Goal: Submit feedback/report problem: Submit feedback/report problem

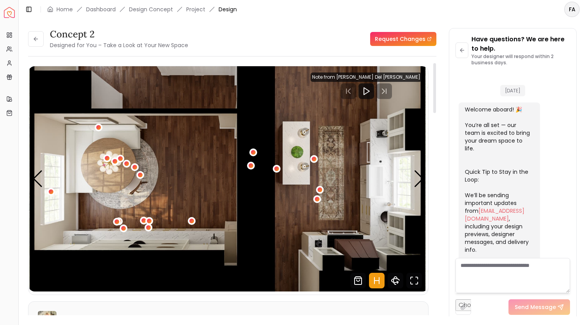
scroll to position [1268, 0]
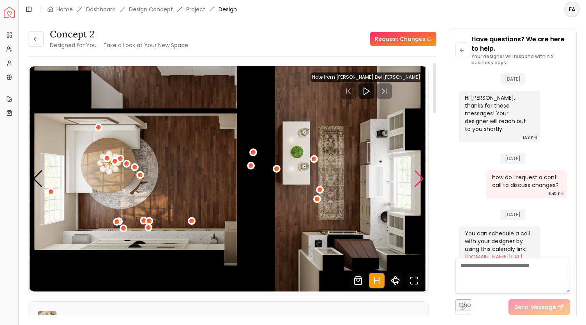
click at [419, 184] on div "Next slide" at bounding box center [419, 178] width 11 height 17
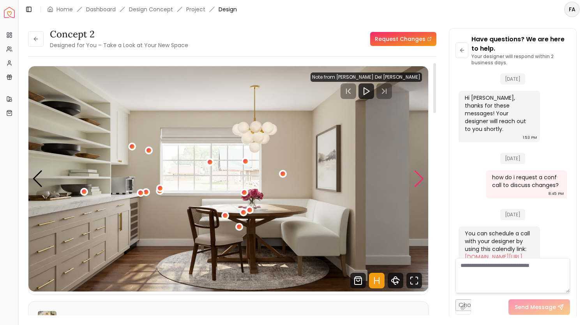
click at [419, 184] on div "Next slide" at bounding box center [419, 178] width 11 height 17
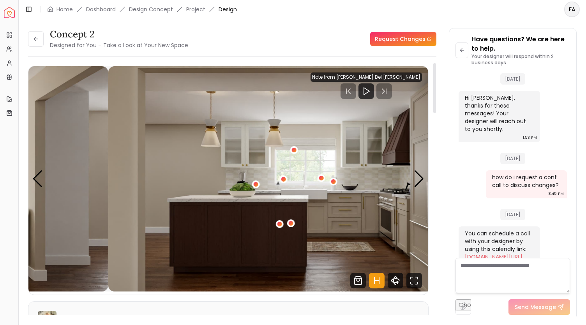
click at [178, 169] on img "2 / 5" at bounding box center [308, 178] width 400 height 225
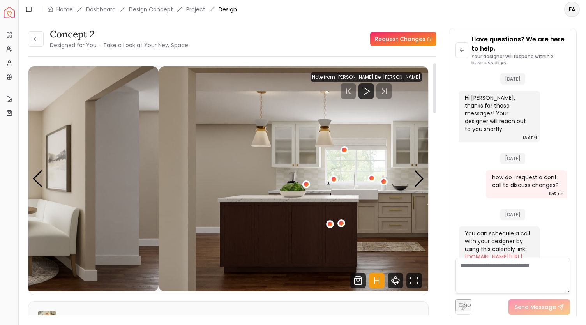
click at [237, 184] on img "2 / 5" at bounding box center [359, 178] width 400 height 225
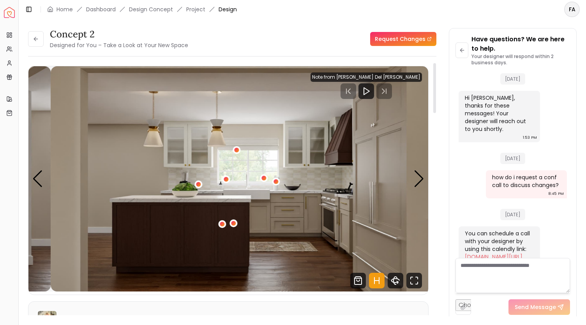
click at [336, 195] on img "2 / 5" at bounding box center [251, 178] width 400 height 225
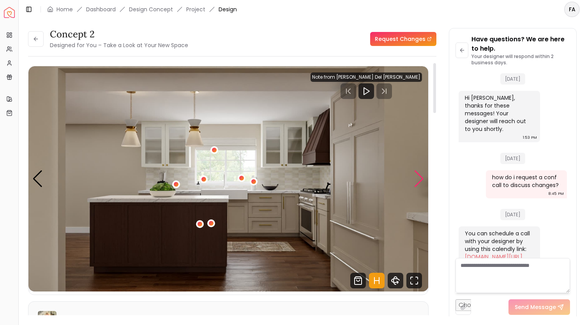
click at [422, 184] on div "Next slide" at bounding box center [419, 178] width 11 height 17
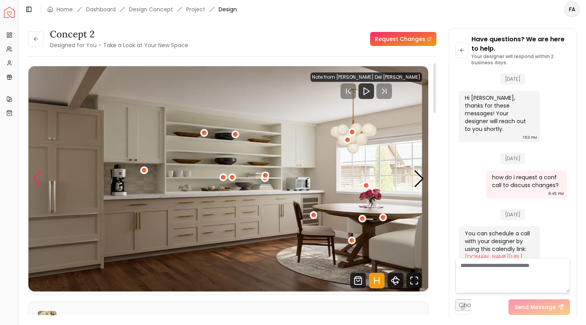
click at [38, 185] on div "Previous slide" at bounding box center [37, 178] width 11 height 17
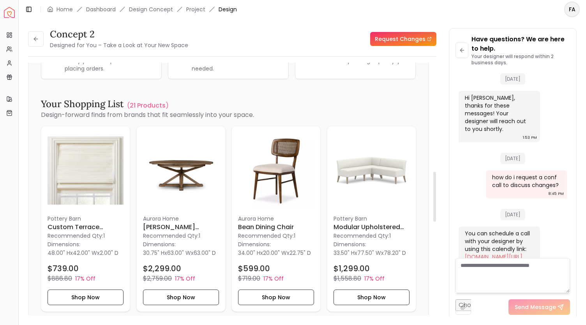
scroll to position [594, 0]
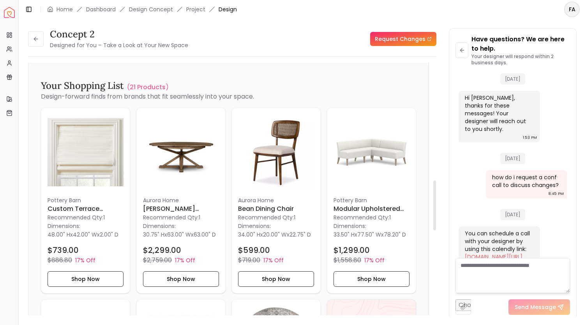
drag, startPoint x: 436, startPoint y: 84, endPoint x: 440, endPoint y: 201, distance: 117.7
click at [436, 201] on div at bounding box center [434, 205] width 3 height 50
click at [362, 276] on button "Shop Now" at bounding box center [371, 279] width 76 height 16
click at [355, 206] on h6 "Modular Upholstered Banquette" at bounding box center [371, 208] width 76 height 9
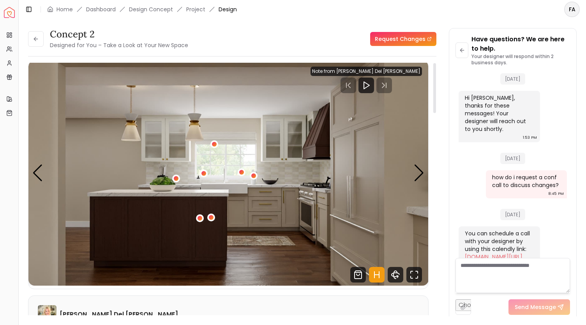
scroll to position [0, 0]
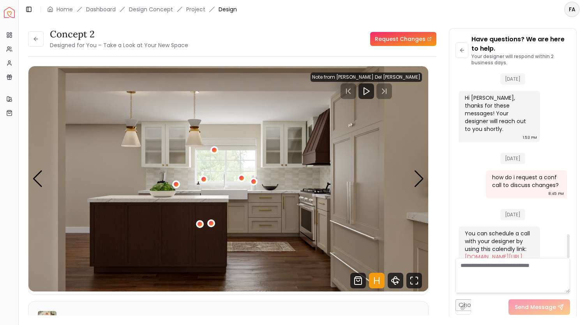
drag, startPoint x: 570, startPoint y: 244, endPoint x: 573, endPoint y: 258, distance: 14.8
click at [570, 258] on div at bounding box center [568, 246] width 3 height 24
drag, startPoint x: 568, startPoint y: 241, endPoint x: 571, endPoint y: 270, distance: 29.8
click at [570, 258] on div at bounding box center [568, 246] width 3 height 24
click at [496, 268] on textarea at bounding box center [512, 275] width 115 height 35
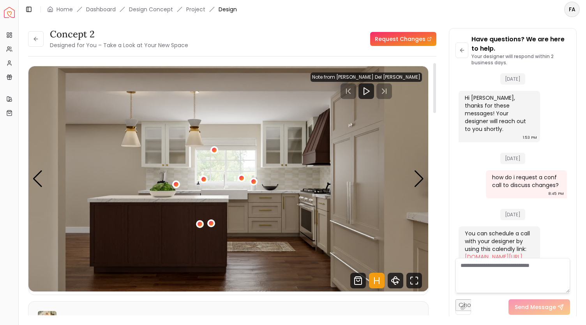
click at [404, 40] on link "Request Changes" at bounding box center [403, 39] width 66 height 14
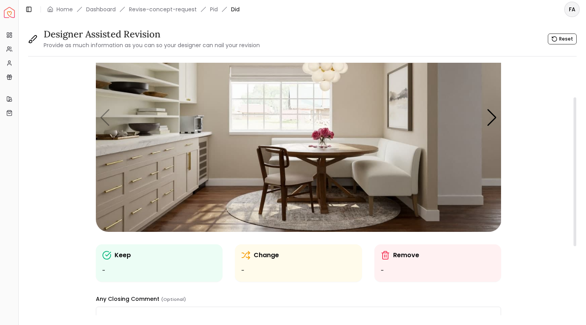
scroll to position [58, 0]
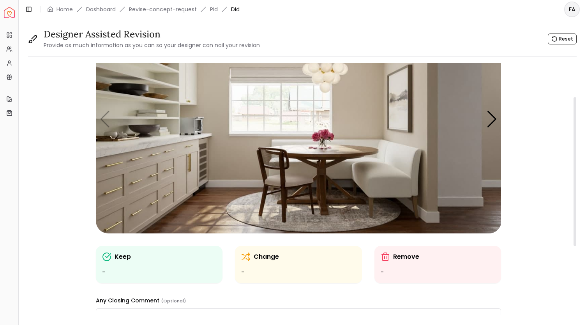
click at [141, 128] on img "1 / 5" at bounding box center [299, 119] width 406 height 228
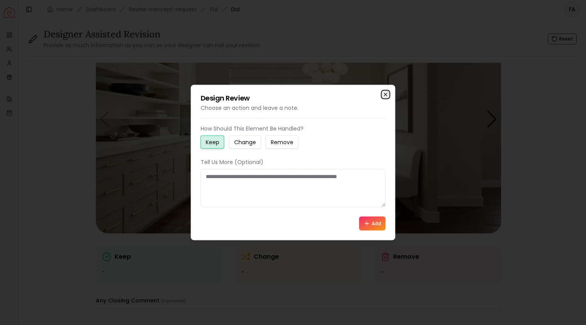
click at [385, 96] on icon "button" at bounding box center [386, 95] width 6 height 6
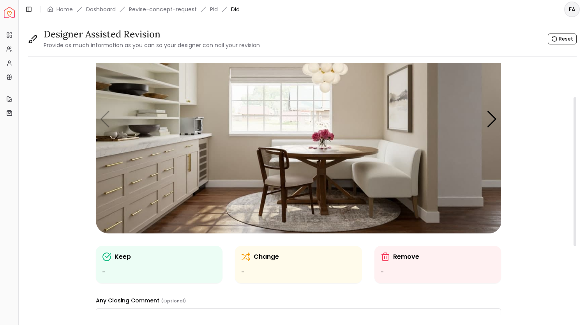
click at [346, 158] on img "1 / 5" at bounding box center [299, 119] width 406 height 228
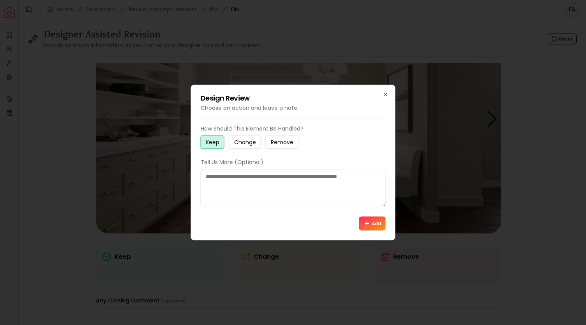
click at [212, 144] on small "Keep" at bounding box center [213, 142] width 14 height 8
click at [210, 175] on textarea at bounding box center [293, 188] width 185 height 38
click at [372, 221] on button "Add" at bounding box center [372, 224] width 26 height 14
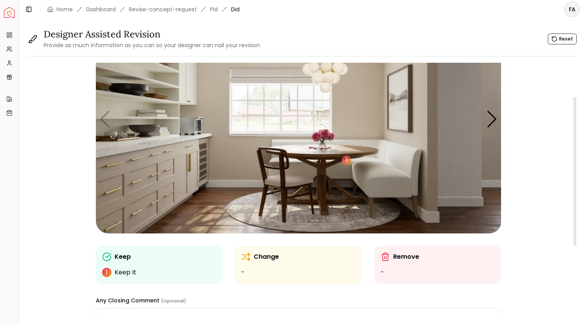
click at [132, 99] on img "1 / 5" at bounding box center [299, 119] width 406 height 228
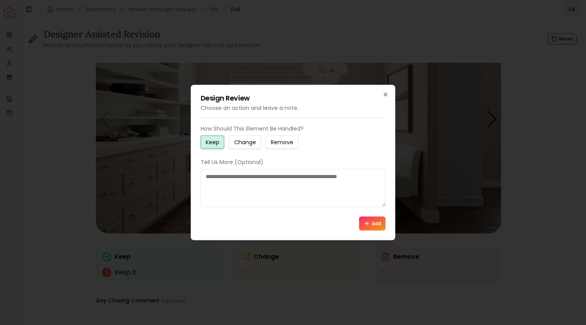
click at [245, 141] on small "Change" at bounding box center [245, 142] width 22 height 8
drag, startPoint x: 236, startPoint y: 180, endPoint x: 201, endPoint y: 173, distance: 35.6
click at [201, 173] on textarea at bounding box center [293, 188] width 185 height 38
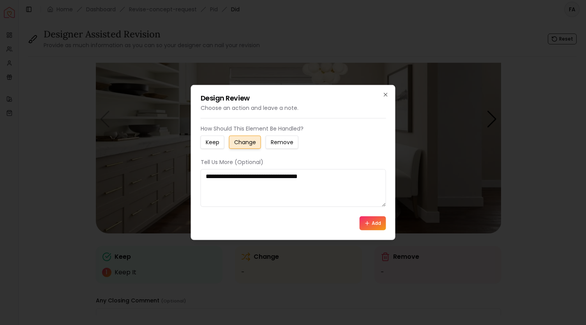
type textarea "**********"
click at [366, 219] on button "Add" at bounding box center [372, 223] width 26 height 14
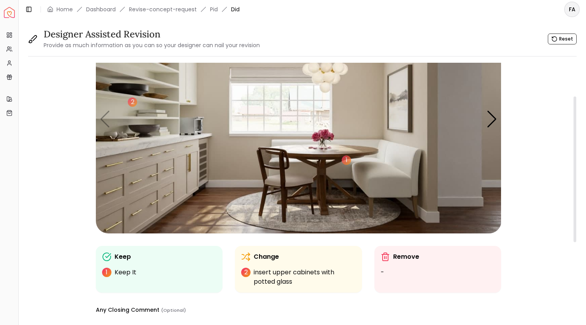
click at [157, 185] on img "1 / 5" at bounding box center [299, 119] width 406 height 228
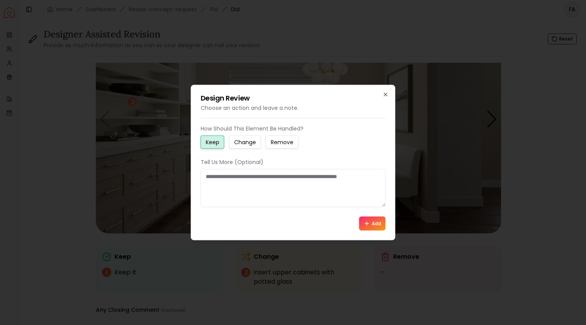
click at [244, 144] on small "Change" at bounding box center [245, 142] width 22 height 8
click at [227, 175] on textarea at bounding box center [293, 188] width 185 height 38
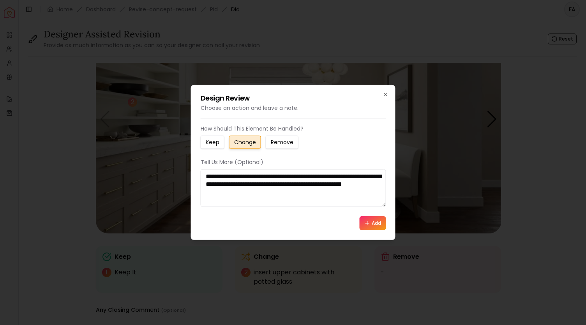
click at [357, 176] on textarea "**********" at bounding box center [293, 188] width 185 height 38
click at [327, 176] on textarea "**********" at bounding box center [293, 188] width 185 height 38
click at [305, 197] on textarea "**********" at bounding box center [293, 188] width 185 height 38
click at [225, 199] on textarea "**********" at bounding box center [293, 188] width 185 height 38
click at [342, 226] on div "Add" at bounding box center [293, 223] width 185 height 14
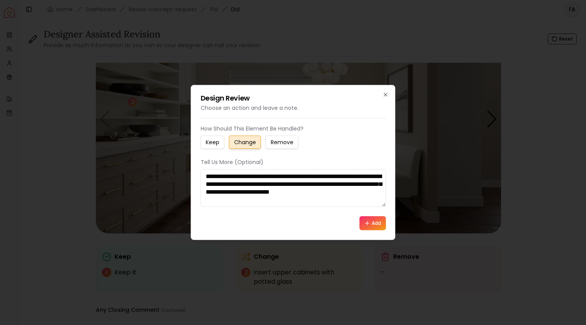
click at [226, 200] on textarea "**********" at bounding box center [293, 188] width 185 height 38
click at [206, 200] on textarea "**********" at bounding box center [293, 188] width 185 height 38
click at [299, 201] on textarea "**********" at bounding box center [293, 188] width 185 height 38
type textarea "**********"
click at [370, 224] on button "Add" at bounding box center [372, 223] width 26 height 14
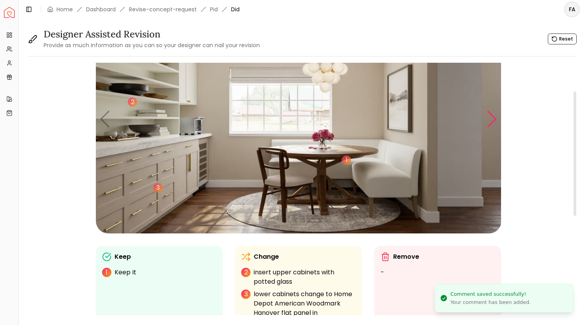
click at [490, 121] on div "Next slide" at bounding box center [492, 119] width 11 height 17
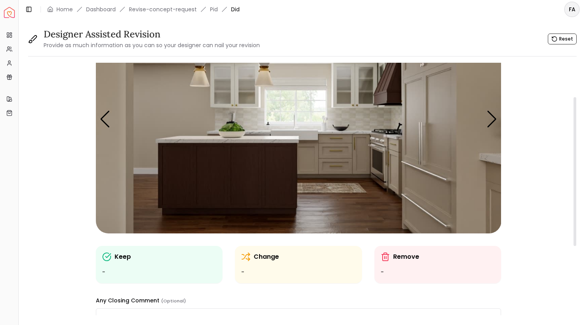
click at [225, 141] on img "2 / 5" at bounding box center [299, 119] width 406 height 228
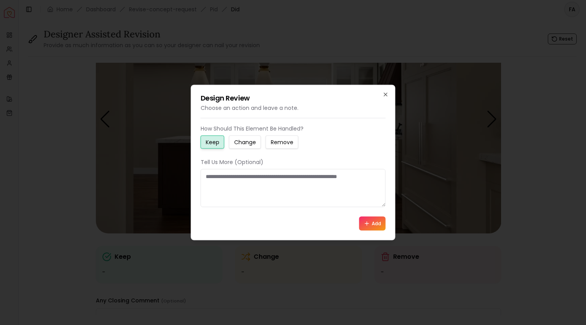
click at [248, 143] on small "Change" at bounding box center [245, 142] width 22 height 8
click at [232, 173] on textarea at bounding box center [293, 188] width 185 height 38
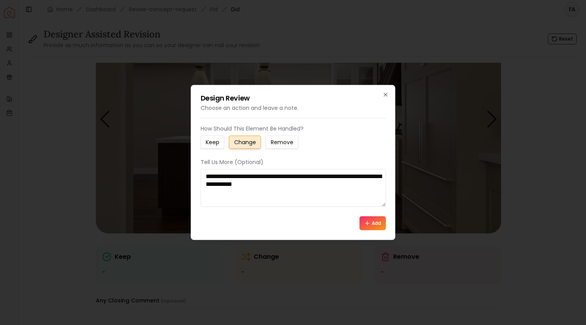
type textarea "**********"
click at [374, 223] on button "Add" at bounding box center [372, 223] width 26 height 14
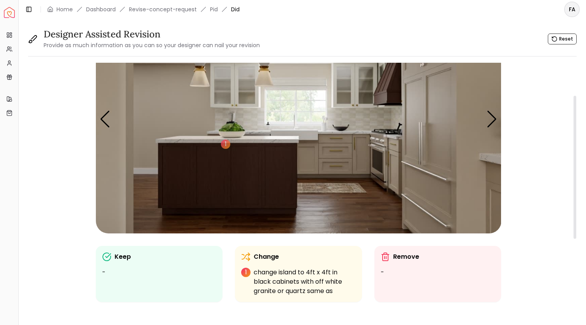
click at [431, 155] on img "2 / 5" at bounding box center [299, 119] width 406 height 228
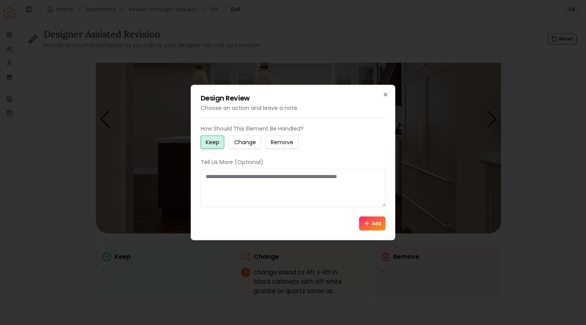
click at [240, 145] on small "Change" at bounding box center [245, 142] width 22 height 8
click at [377, 224] on button "Add" at bounding box center [372, 224] width 26 height 14
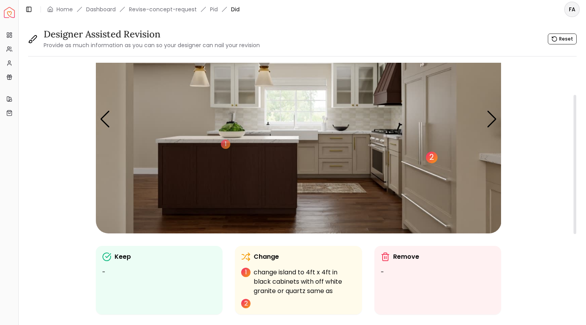
click at [432, 159] on div "2" at bounding box center [432, 158] width 12 height 12
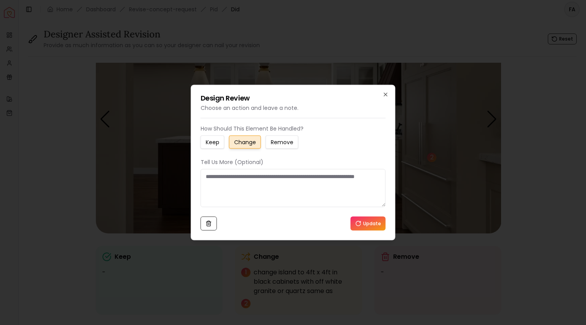
click at [238, 143] on small "Change" at bounding box center [245, 142] width 22 height 8
click at [223, 182] on textarea at bounding box center [293, 188] width 185 height 38
type textarea "**********"
click at [358, 219] on button "Update" at bounding box center [368, 223] width 35 height 14
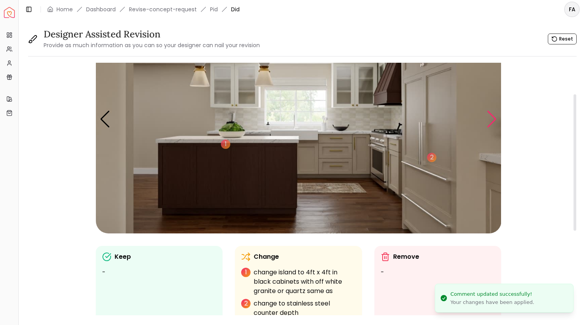
click at [490, 122] on div "Next slide" at bounding box center [492, 119] width 11 height 17
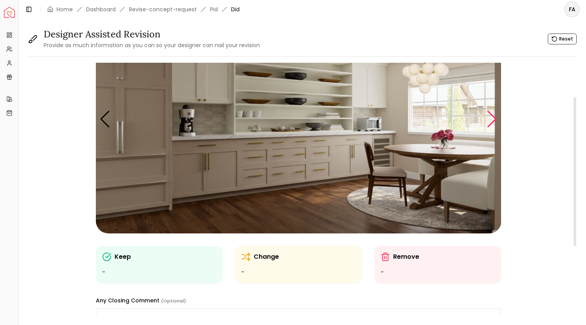
click at [492, 121] on div "Next slide" at bounding box center [492, 119] width 11 height 17
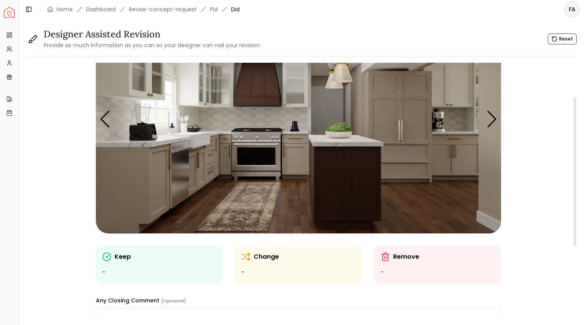
click at [405, 121] on img "4 / 5" at bounding box center [299, 119] width 406 height 228
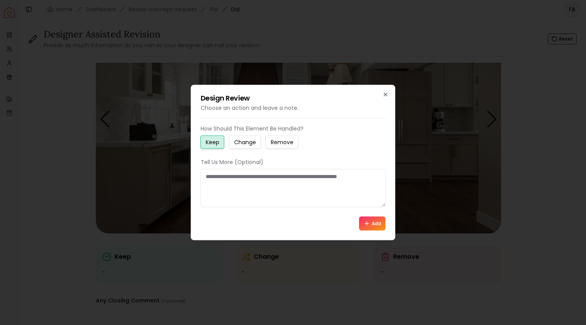
click at [248, 141] on small "Change" at bounding box center [245, 142] width 22 height 8
click at [233, 174] on textarea at bounding box center [293, 188] width 185 height 38
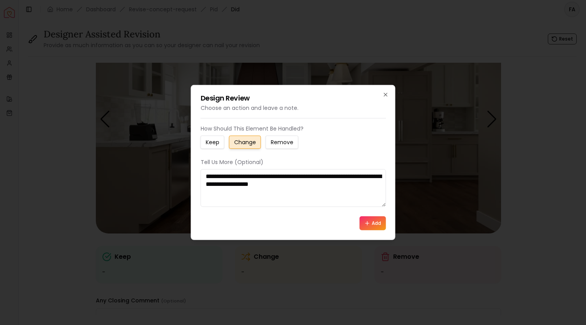
type textarea "**********"
click at [369, 222] on icon at bounding box center [367, 223] width 6 height 6
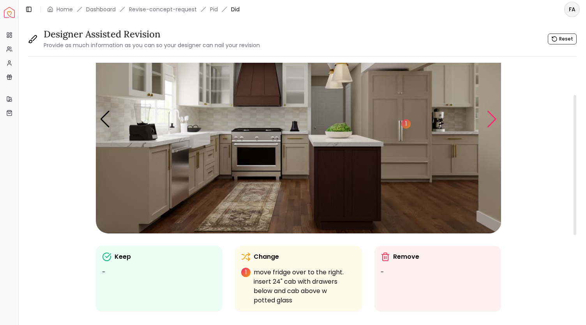
click at [487, 127] on div "Next slide" at bounding box center [492, 119] width 11 height 17
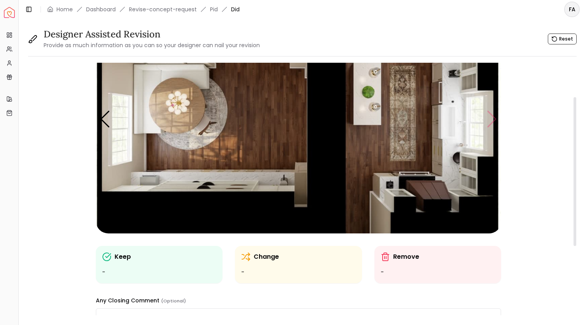
click at [487, 127] on img "5 / 5" at bounding box center [299, 119] width 406 height 228
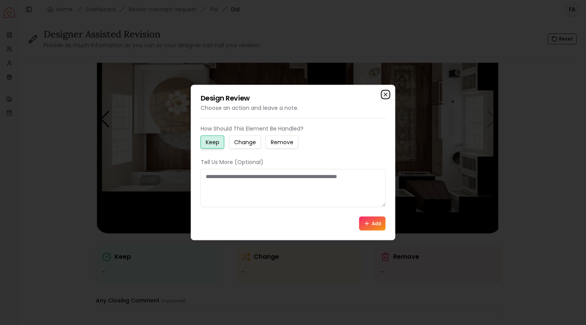
click at [383, 96] on icon "button" at bounding box center [386, 95] width 6 height 6
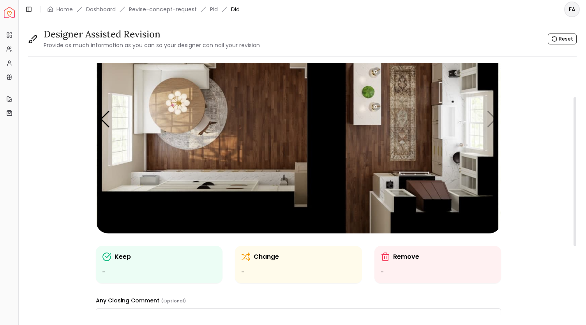
click at [489, 126] on img "5 / 5" at bounding box center [299, 119] width 406 height 228
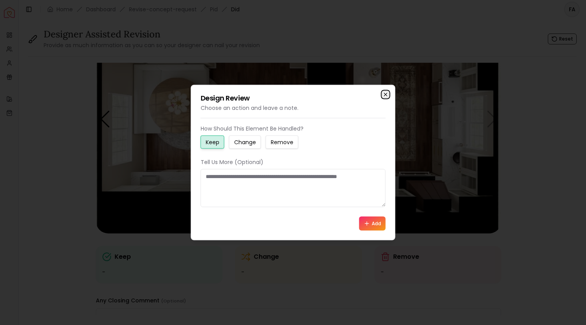
click at [383, 93] on icon "button" at bounding box center [386, 95] width 6 height 6
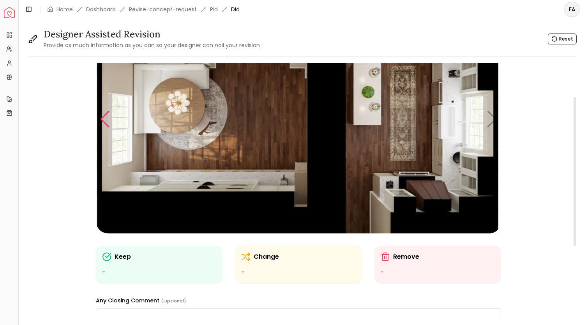
click at [101, 122] on div "Previous slide" at bounding box center [105, 119] width 11 height 17
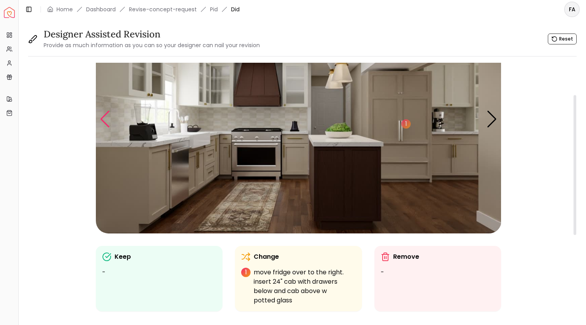
click at [101, 122] on div "Previous slide" at bounding box center [105, 119] width 11 height 17
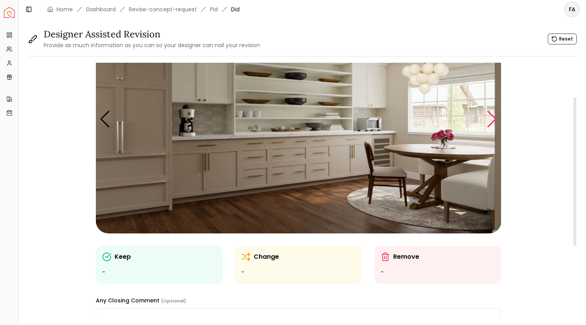
click at [496, 119] on div "Next slide" at bounding box center [492, 119] width 11 height 17
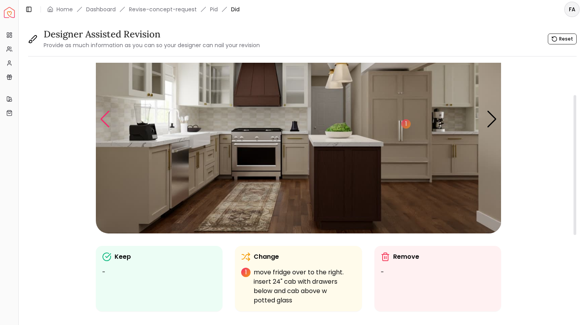
click at [104, 122] on div "Previous slide" at bounding box center [105, 119] width 11 height 17
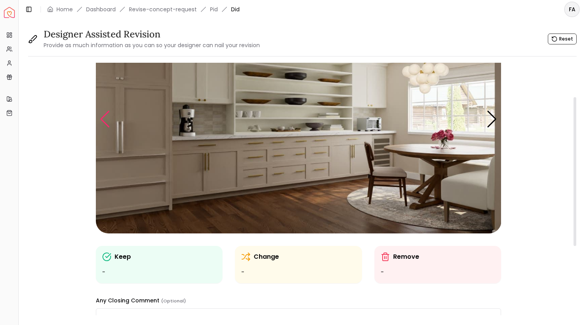
click at [104, 122] on div "Previous slide" at bounding box center [105, 119] width 11 height 17
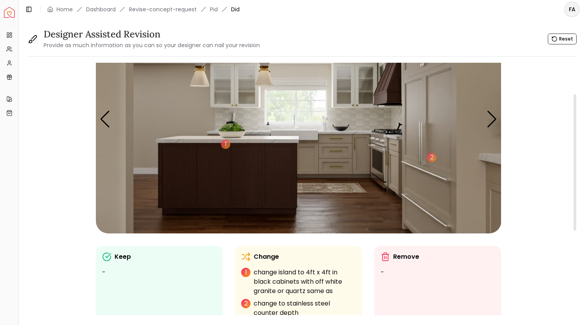
click at [149, 116] on img "2 / 5" at bounding box center [299, 119] width 406 height 228
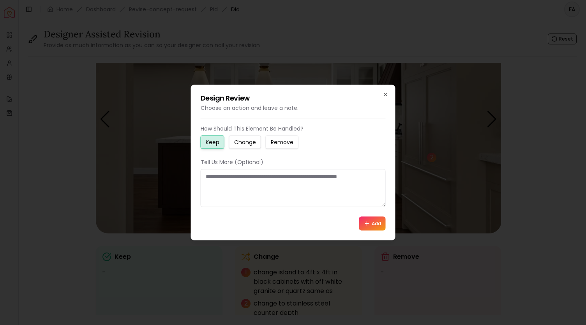
click at [247, 142] on small "Change" at bounding box center [245, 142] width 22 height 8
click at [369, 217] on button "Add" at bounding box center [372, 224] width 26 height 14
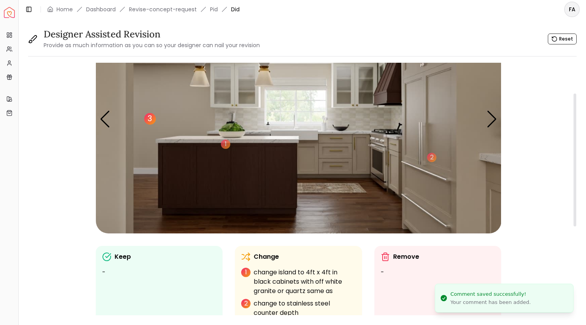
click at [148, 121] on div "3" at bounding box center [150, 119] width 12 height 12
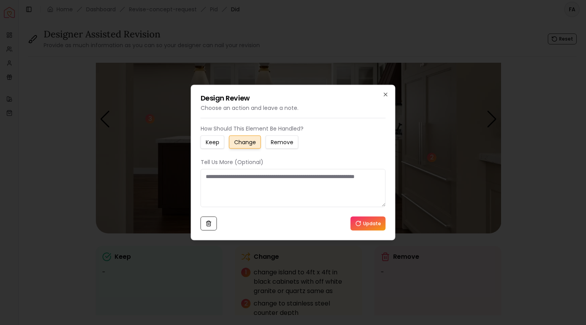
click at [247, 142] on small "Change" at bounding box center [245, 142] width 22 height 8
click at [233, 176] on textarea at bounding box center [293, 188] width 185 height 38
type textarea "**********"
click at [370, 223] on button "Update" at bounding box center [368, 223] width 35 height 14
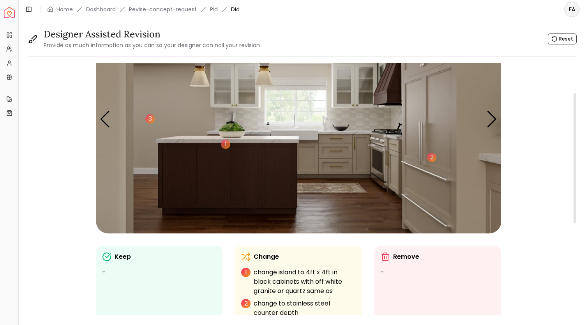
click at [136, 144] on img "2 / 5" at bounding box center [299, 119] width 406 height 228
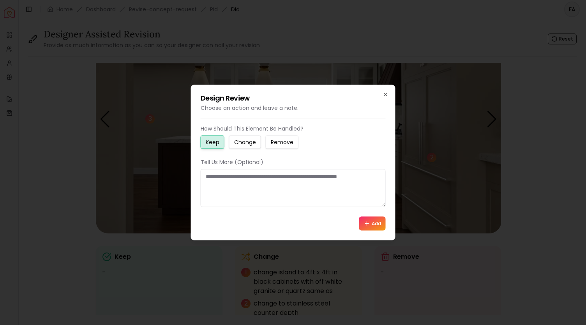
click at [241, 143] on small "Change" at bounding box center [245, 142] width 22 height 8
click at [236, 179] on textarea at bounding box center [293, 188] width 185 height 38
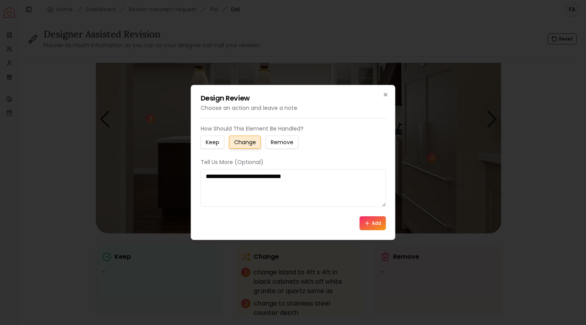
type textarea "**********"
click at [377, 219] on button "Add" at bounding box center [372, 223] width 26 height 14
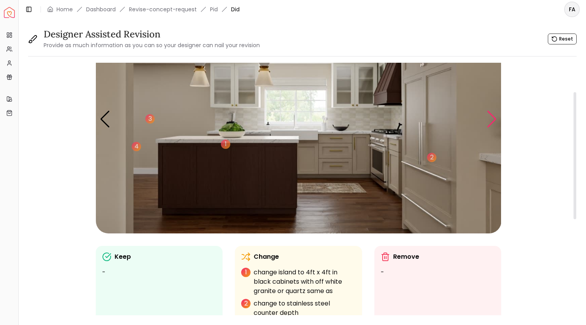
click at [489, 121] on div "Next slide" at bounding box center [492, 119] width 11 height 17
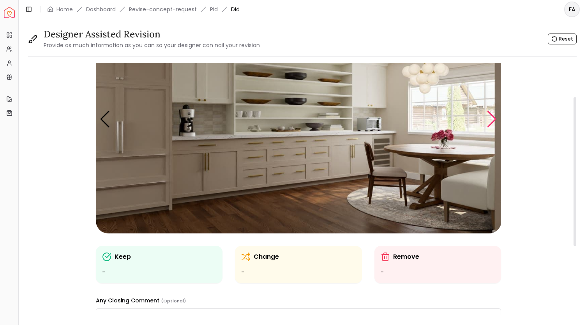
click at [489, 121] on div "Next slide" at bounding box center [492, 119] width 11 height 17
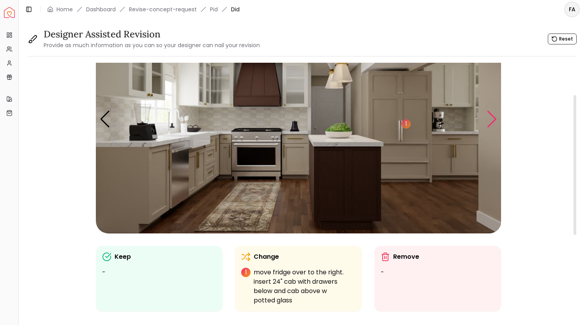
click at [489, 121] on div "Next slide" at bounding box center [492, 119] width 11 height 17
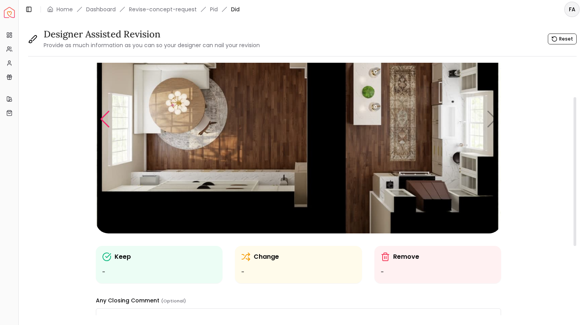
click at [104, 122] on div "Previous slide" at bounding box center [105, 119] width 11 height 17
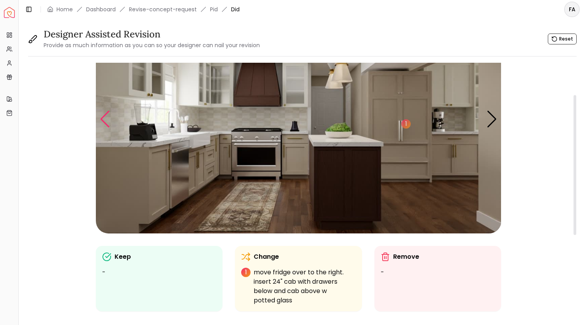
click at [104, 122] on div "Previous slide" at bounding box center [105, 119] width 11 height 17
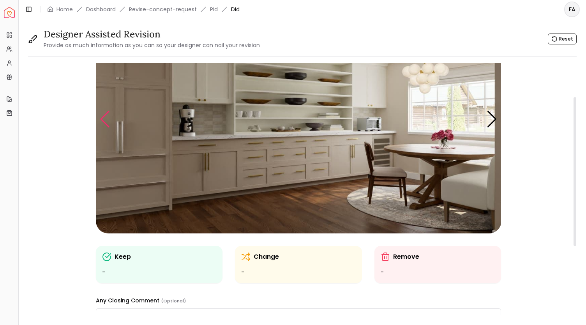
click at [104, 122] on div "Previous slide" at bounding box center [105, 119] width 11 height 17
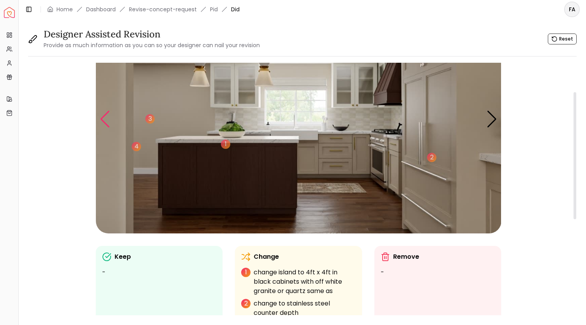
click at [104, 122] on div "Previous slide" at bounding box center [105, 119] width 11 height 17
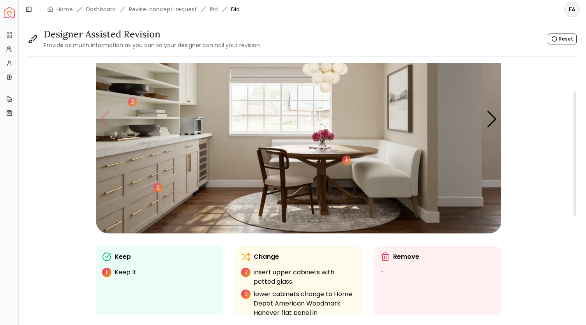
click at [104, 122] on img "1 / 5" at bounding box center [299, 119] width 406 height 228
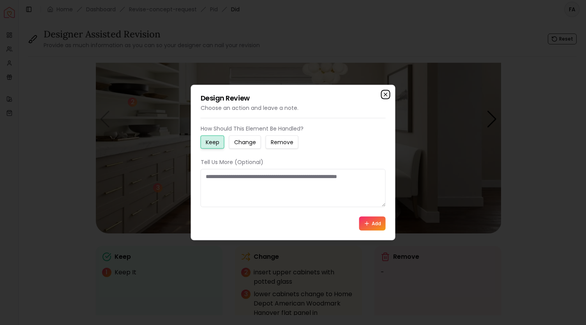
click at [386, 95] on icon "button" at bounding box center [385, 94] width 3 height 3
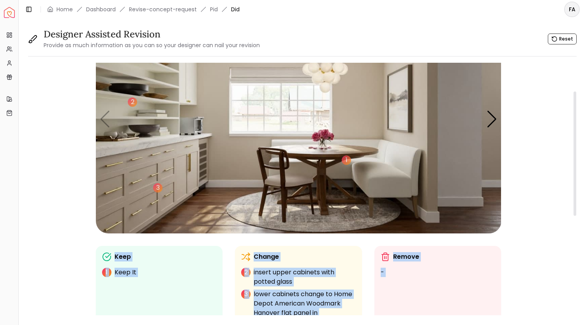
drag, startPoint x: 572, startPoint y: 122, endPoint x: 560, endPoint y: 223, distance: 102.0
click at [560, 223] on div "1 2 3 1 2 3 4 1 Keep 1 Keep It Change 2 insert upper cabinets with potted glass…" at bounding box center [302, 192] width 549 height 259
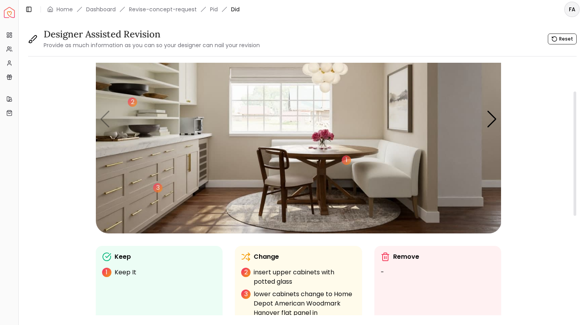
click at [33, 227] on div "1 2 3 1 2 3 4 1 Keep 1 Keep It Change 2 insert upper cabinets with potted glass…" at bounding box center [298, 267] width 541 height 525
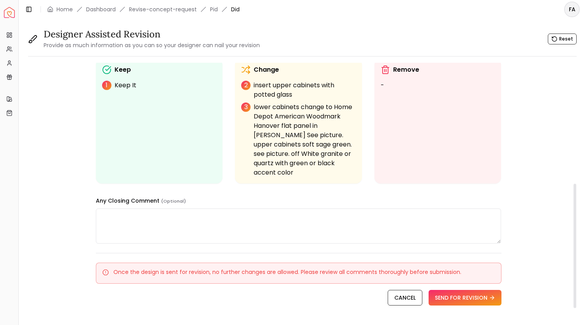
scroll to position [245, 0]
